Goal: Transaction & Acquisition: Purchase product/service

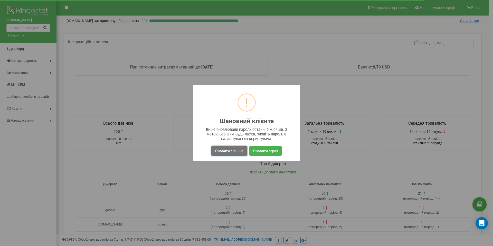
click at [241, 152] on button "Оновити пізніше" at bounding box center [230, 152] width 36 height 10
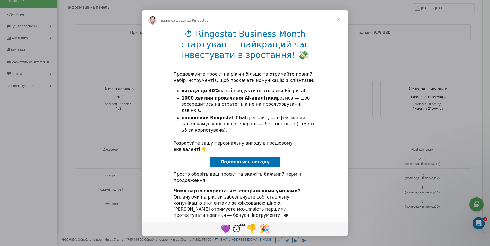
scroll to position [26, 0]
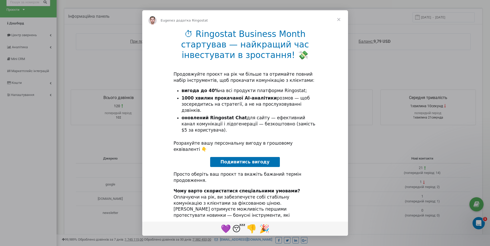
click at [254, 160] on span "Подивитись вигоду" at bounding box center [244, 162] width 49 height 5
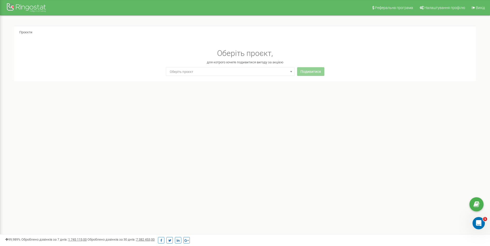
click at [255, 68] on span "Оберіть проєкт" at bounding box center [230, 71] width 125 height 7
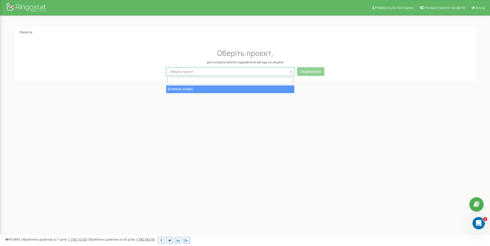
select select "0"
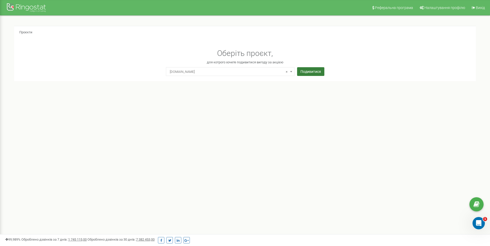
click at [313, 72] on button "Подивитися" at bounding box center [310, 71] width 27 height 9
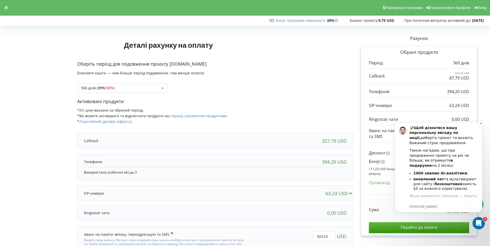
scroll to position [25, 0]
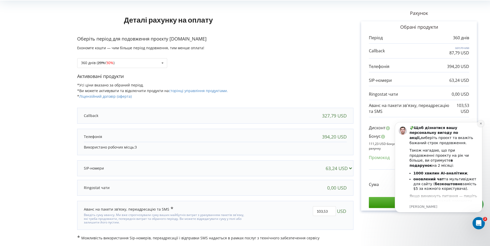
click at [479, 125] on icon "Dismiss notification" at bounding box center [480, 123] width 3 height 3
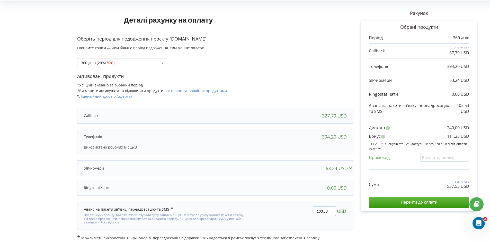
click at [331, 211] on input "103,53" at bounding box center [324, 212] width 23 height 10
click at [348, 170] on icon at bounding box center [349, 168] width 5 height 5
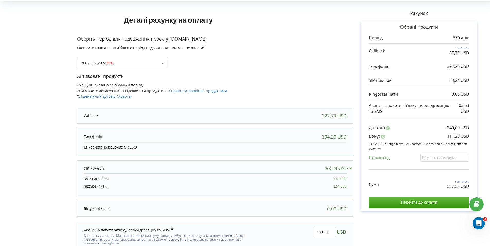
click at [348, 170] on icon at bounding box center [349, 168] width 5 height 5
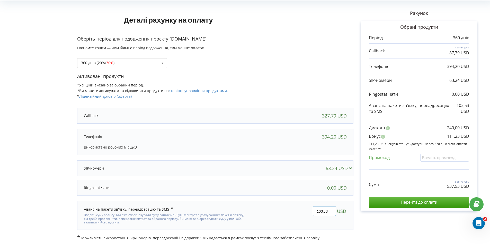
click at [330, 209] on input "103,53" at bounding box center [324, 212] width 23 height 10
click at [396, 201] on input "Перейти до оплати" at bounding box center [419, 202] width 100 height 11
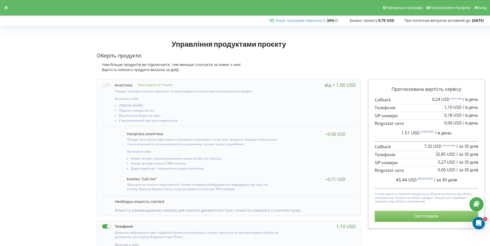
click at [403, 218] on button "Застосувати" at bounding box center [425, 216] width 103 height 11
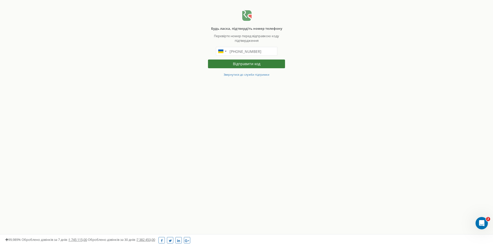
drag, startPoint x: 0, startPoint y: 0, endPoint x: 256, endPoint y: 66, distance: 264.5
click at [256, 66] on button "Відправити код" at bounding box center [246, 64] width 77 height 9
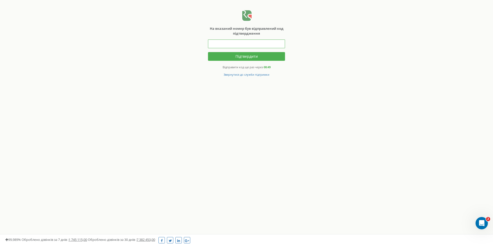
click at [232, 44] on input "text" at bounding box center [246, 44] width 77 height 9
type input "138936"
click at [230, 54] on button "Підтвердити" at bounding box center [246, 56] width 77 height 9
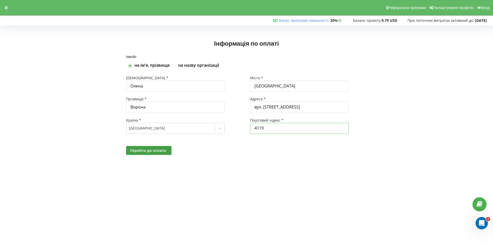
click at [255, 129] on input "4119" at bounding box center [299, 128] width 99 height 11
type input "04119"
click at [161, 152] on span "Перейти до оплати" at bounding box center [148, 150] width 36 height 5
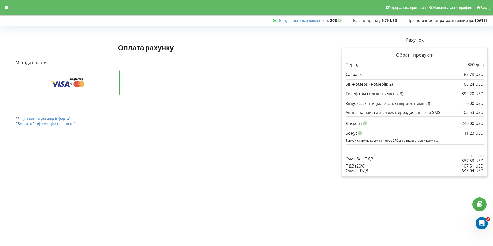
click at [72, 124] on link "Змінити "Інформацію по оплаті"" at bounding box center [47, 123] width 58 height 5
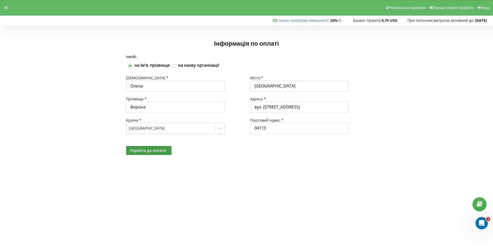
click at [175, 64] on label at bounding box center [174, 64] width 4 height 0
click at [175, 67] on input "на назву організації" at bounding box center [174, 66] width 4 height 4
checkbox input "true"
checkbox input "false"
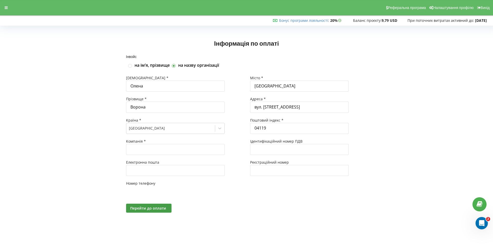
type input "+380"
click at [165, 151] on input "text" at bounding box center [175, 149] width 99 height 11
type input "ФОП [PERSON_NAME]"
click at [161, 168] on input "text" at bounding box center [175, 170] width 99 height 11
click at [155, 212] on span "Перейти до оплати" at bounding box center [148, 214] width 36 height 5
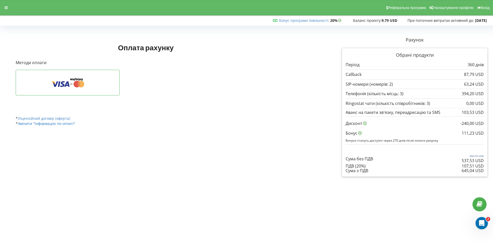
click at [45, 124] on link "Змінити "Інформацію по оплаті"" at bounding box center [47, 123] width 58 height 5
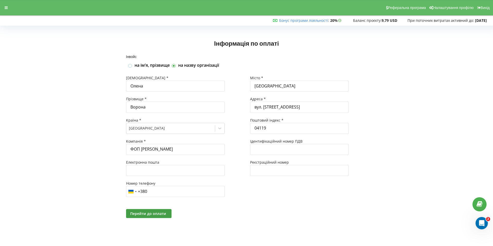
click at [130, 64] on label at bounding box center [130, 64] width 4 height 0
click at [130, 67] on input "на імʼя, прізвище" at bounding box center [130, 66] width 4 height 4
checkbox input "true"
checkbox input "false"
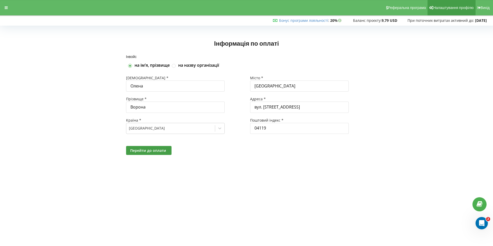
click at [456, 9] on span "Налаштування профілю" at bounding box center [454, 8] width 40 height 4
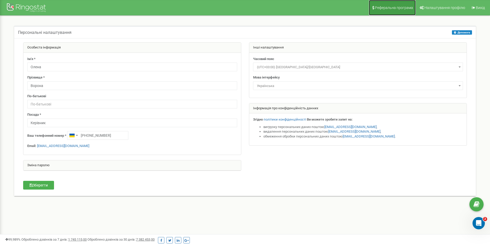
click at [406, 8] on span "Реферальна програма" at bounding box center [394, 8] width 38 height 4
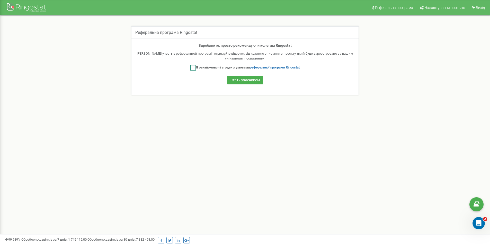
click at [192, 69] on ins at bounding box center [193, 68] width 6 height 6
checkbox input "true"
click at [246, 82] on button "Стати учасником" at bounding box center [245, 80] width 36 height 9
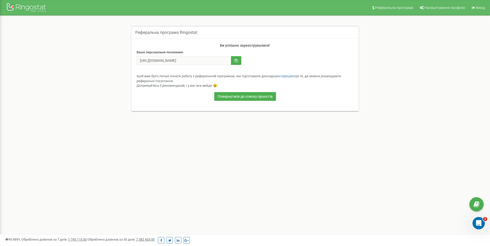
click at [264, 101] on div "Повернутися до списку проєктів" at bounding box center [244, 97] width 217 height 10
click at [264, 95] on link "Повернутися до списку проєктів" at bounding box center [245, 96] width 62 height 9
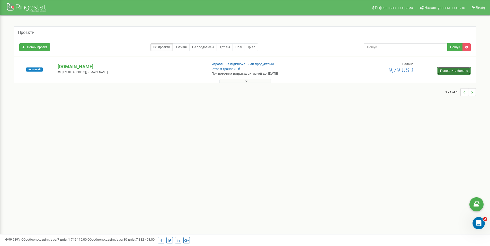
click at [444, 71] on link "Поповнити баланс" at bounding box center [453, 71] width 33 height 8
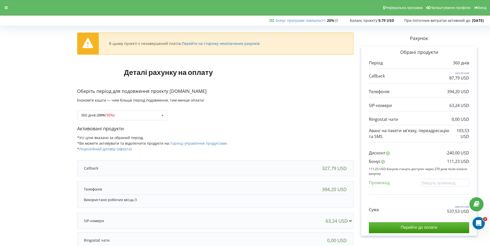
click at [240, 45] on link "Перейти на сторінку неоплачених рахунків" at bounding box center [221, 43] width 78 height 5
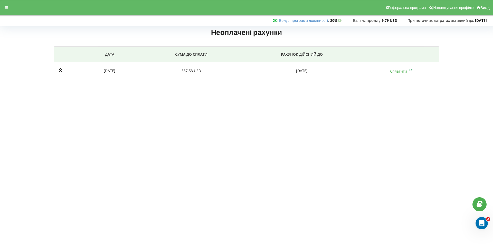
click at [248, 72] on td "[DATE]" at bounding box center [302, 70] width 123 height 17
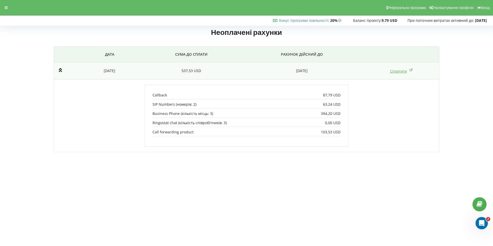
click at [395, 71] on link "Сплатити" at bounding box center [401, 71] width 23 height 5
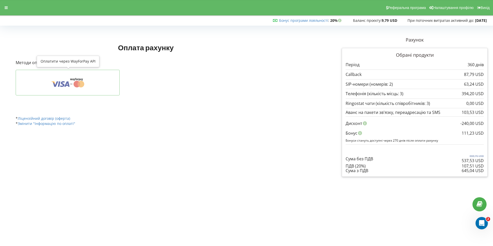
click at [69, 85] on icon at bounding box center [68, 83] width 88 height 10
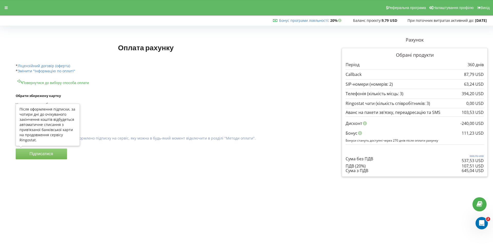
click at [51, 155] on button "Підписатися" at bounding box center [41, 154] width 51 height 11
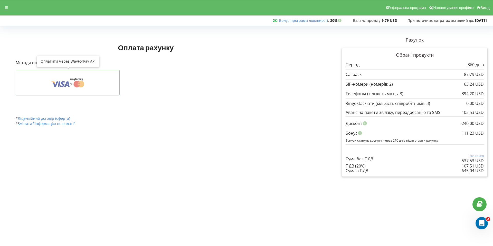
click at [63, 76] on button at bounding box center [68, 83] width 104 height 26
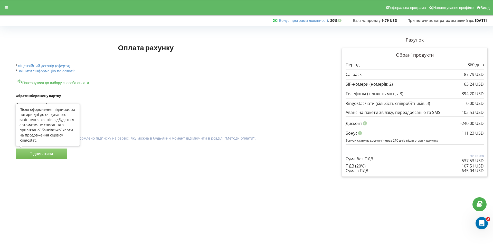
click at [44, 152] on button "Підписатися" at bounding box center [41, 154] width 51 height 11
